Goal: Find specific page/section: Find specific page/section

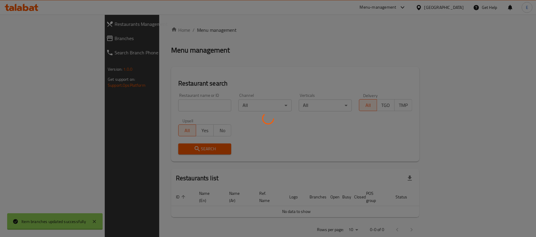
click at [155, 104] on div at bounding box center [268, 118] width 536 height 237
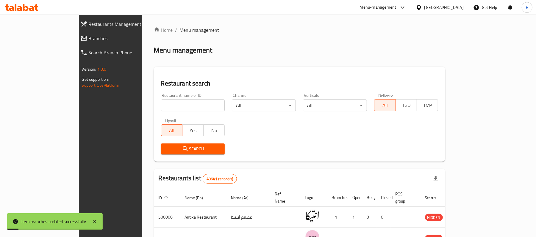
click at [161, 106] on input "search" at bounding box center [193, 106] width 64 height 12
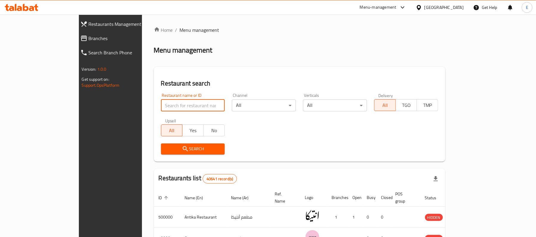
click at [161, 106] on input "search" at bounding box center [193, 106] width 64 height 12
paste input "HA6LLX"
click at [161, 105] on input "HA6LLX" at bounding box center [193, 106] width 64 height 12
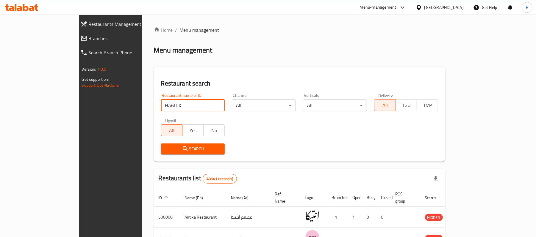
paste input "Double D's"
type input "Double D's"
click button "Search" at bounding box center [193, 149] width 64 height 11
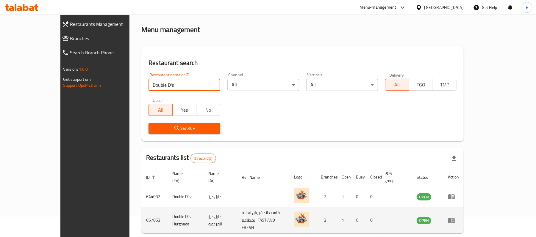
scroll to position [37, 0]
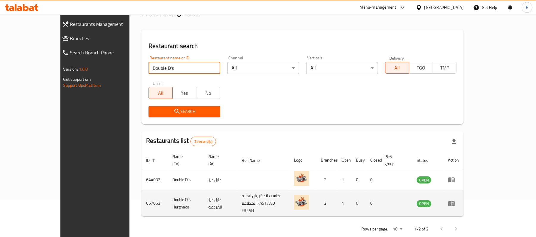
click at [455, 200] on icon "enhanced table" at bounding box center [451, 203] width 7 height 7
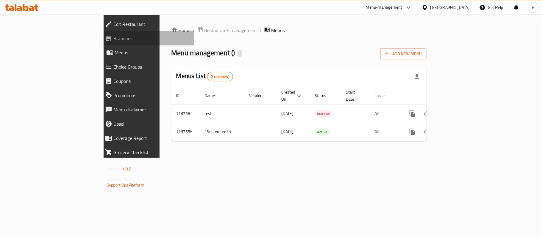
click at [113, 39] on span "Branches" at bounding box center [151, 38] width 76 height 7
